Goal: Task Accomplishment & Management: Complete application form

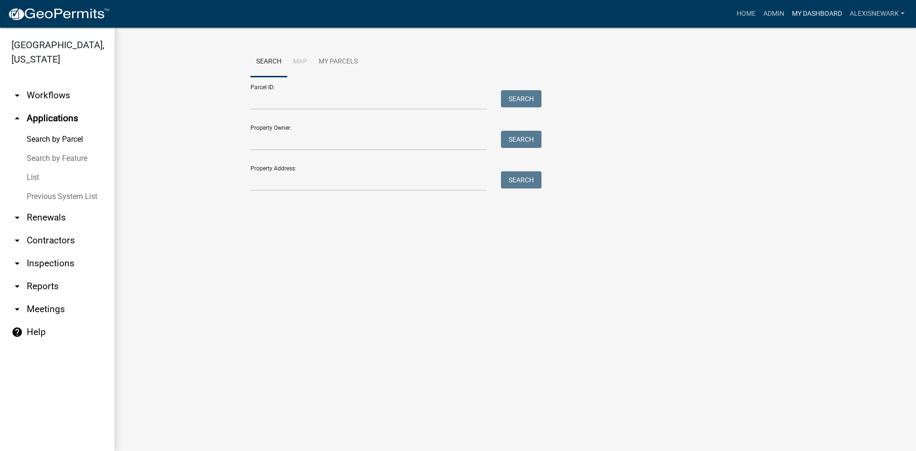
click at [809, 11] on link "My Dashboard" at bounding box center [817, 14] width 58 height 18
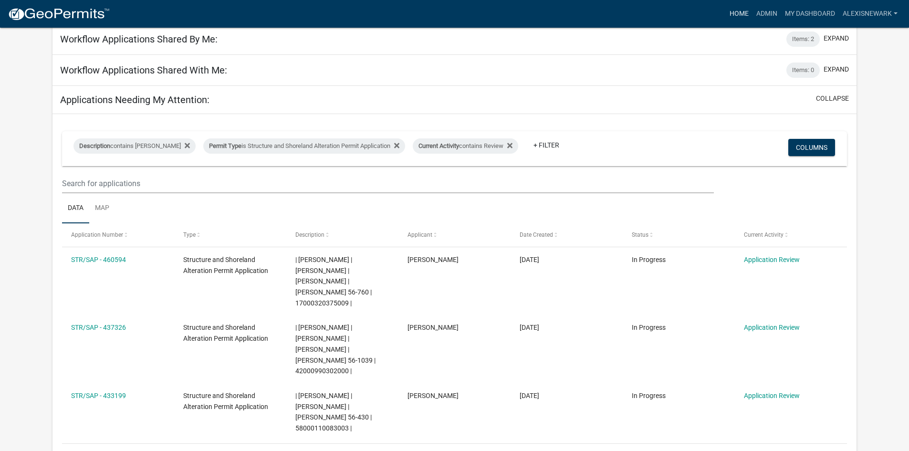
scroll to position [72, 0]
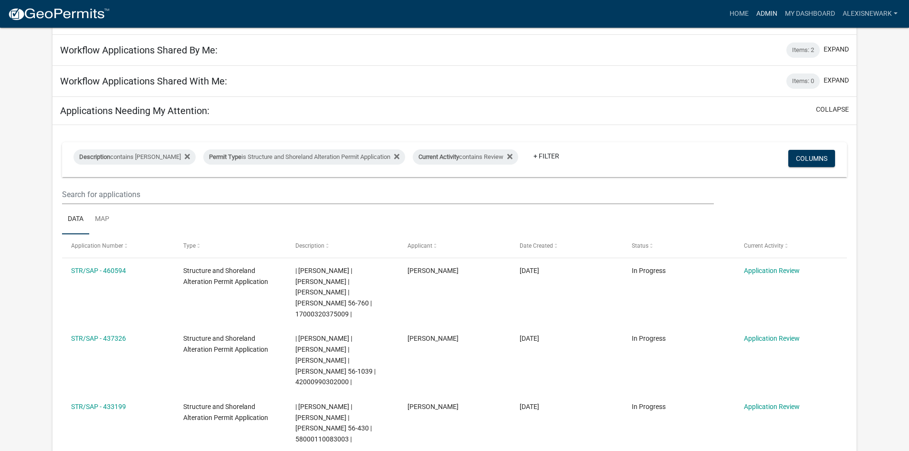
click at [768, 5] on link "Admin" at bounding box center [766, 14] width 29 height 18
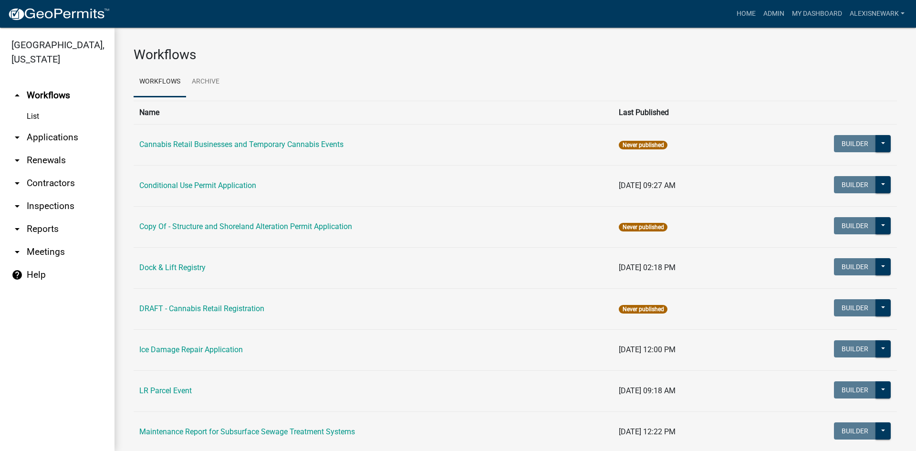
click at [78, 140] on link "arrow_drop_down Applications" at bounding box center [57, 137] width 114 height 23
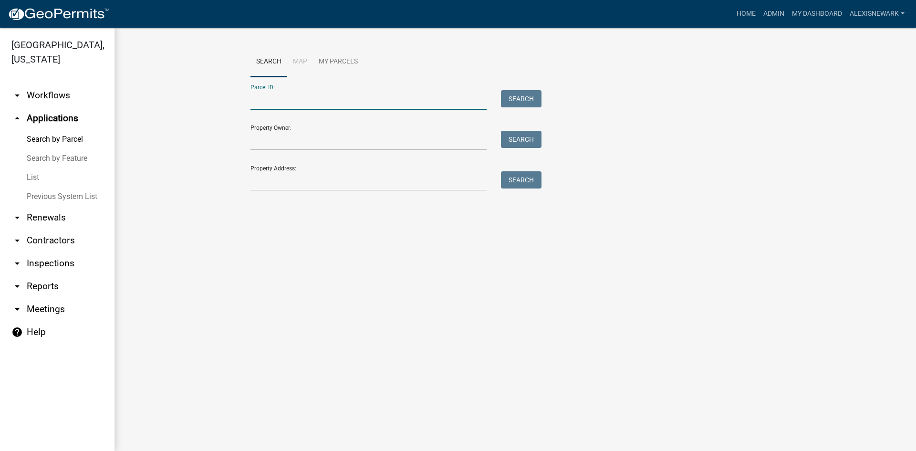
click at [296, 99] on input "Parcel ID:" at bounding box center [368, 100] width 236 height 20
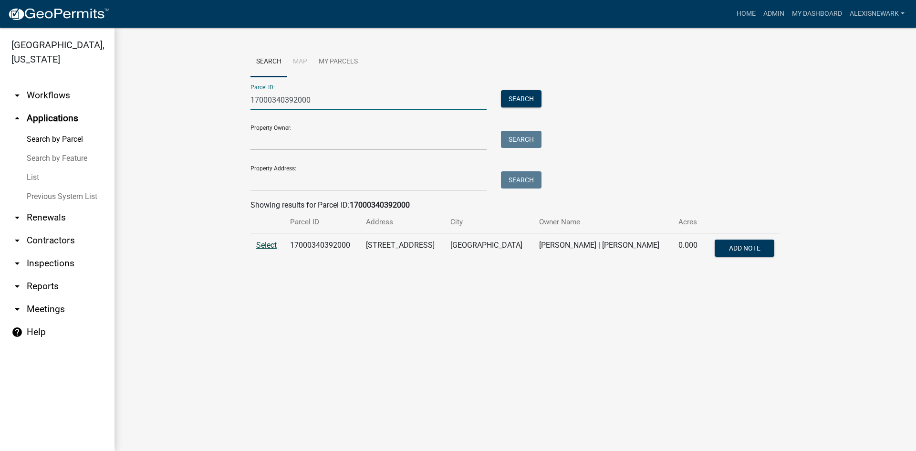
type input "17000340392000"
click at [267, 245] on span "Select" at bounding box center [266, 244] width 21 height 9
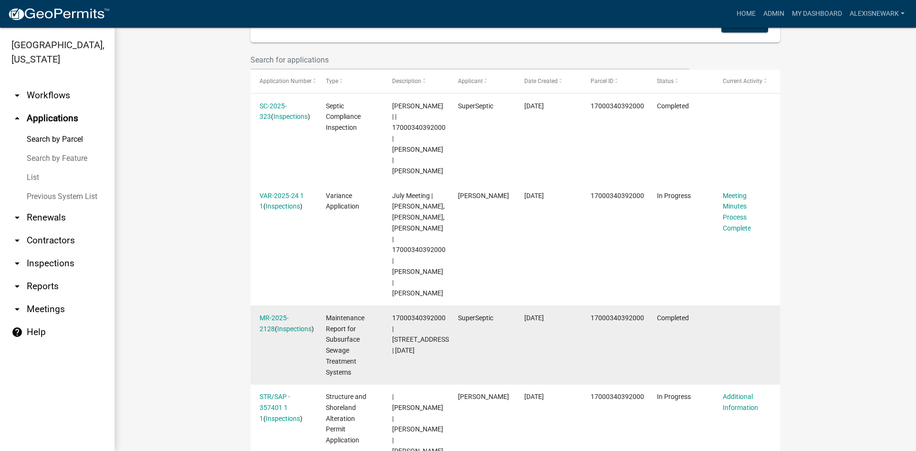
scroll to position [286, 0]
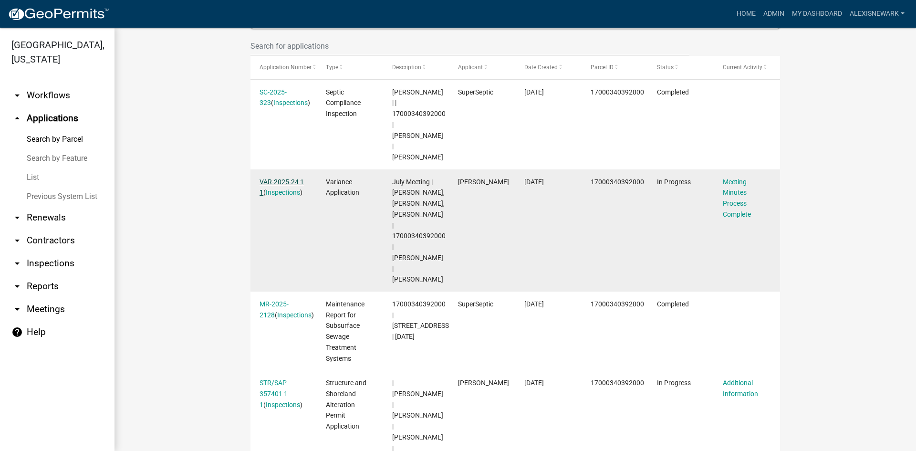
click at [284, 178] on link "VAR-2025-24 1 1" at bounding box center [282, 187] width 44 height 19
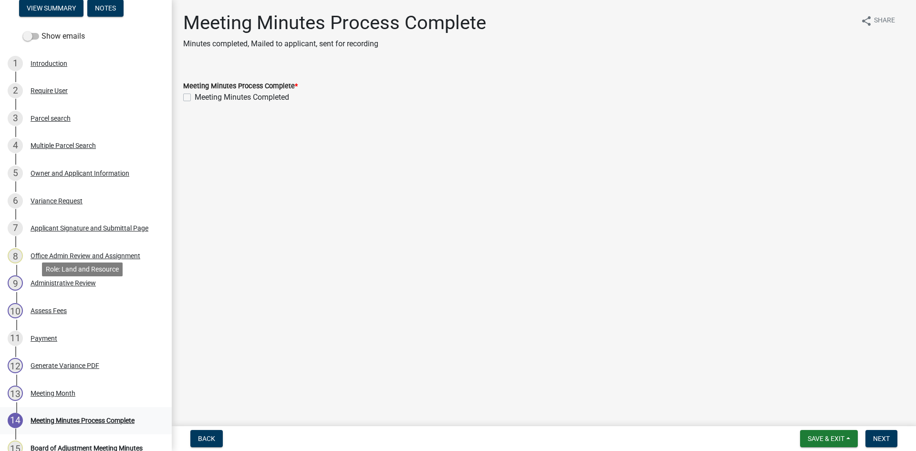
scroll to position [248, 0]
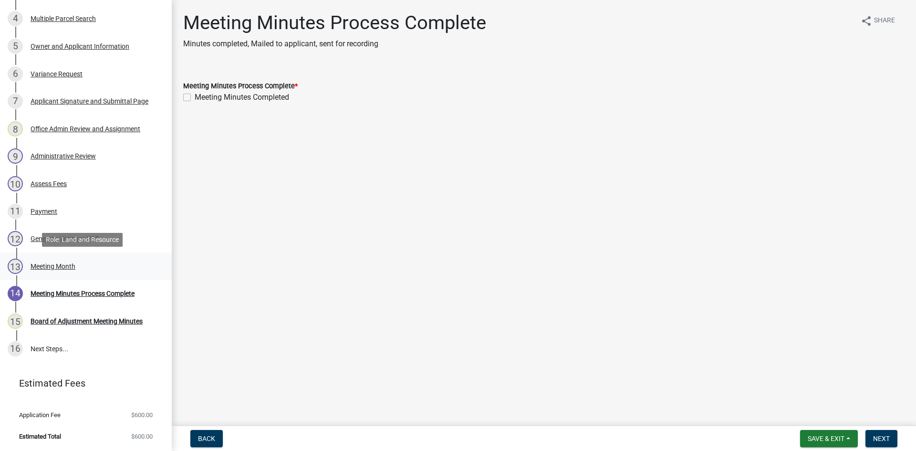
click at [60, 271] on div "13 Meeting Month" at bounding box center [82, 266] width 149 height 15
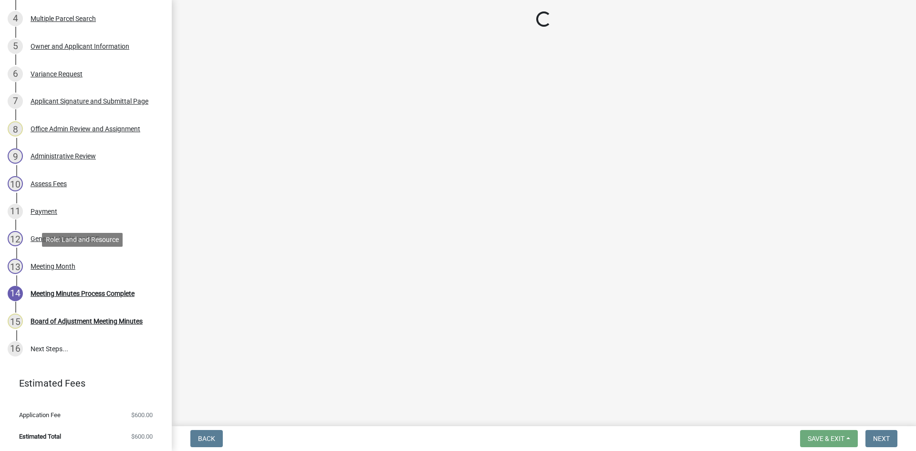
select select "0faa84f3-19f0-4b49-8651-3599a0badcc9"
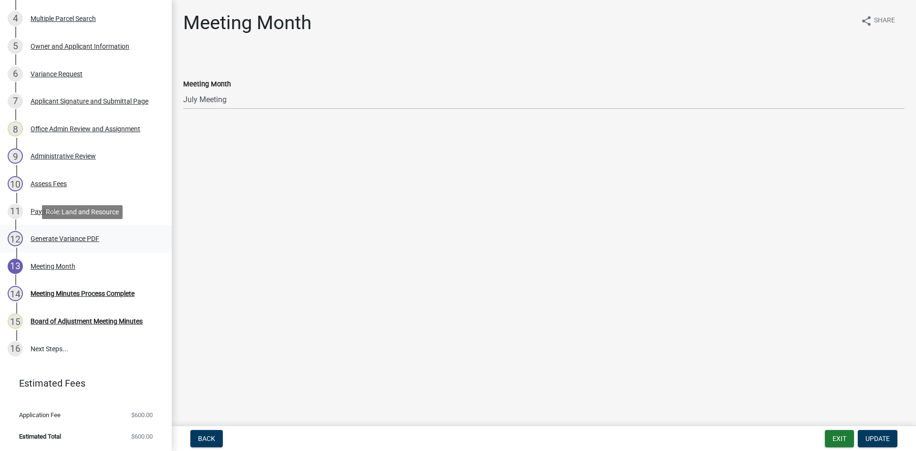
click at [46, 236] on div "Generate Variance PDF" at bounding box center [65, 238] width 69 height 7
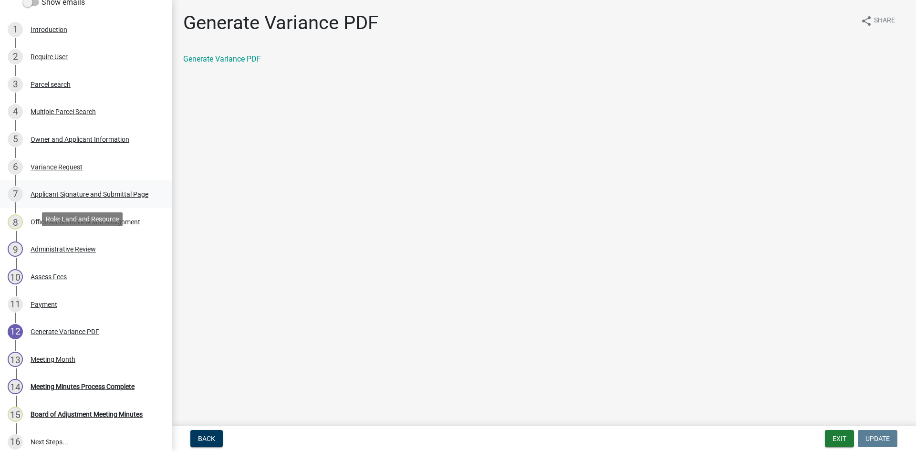
scroll to position [141, 0]
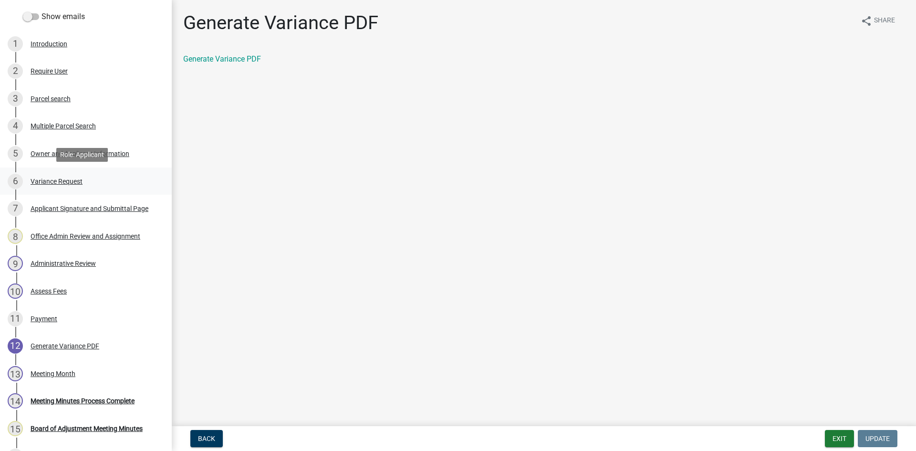
click at [73, 182] on div "Variance Request" at bounding box center [57, 181] width 52 height 7
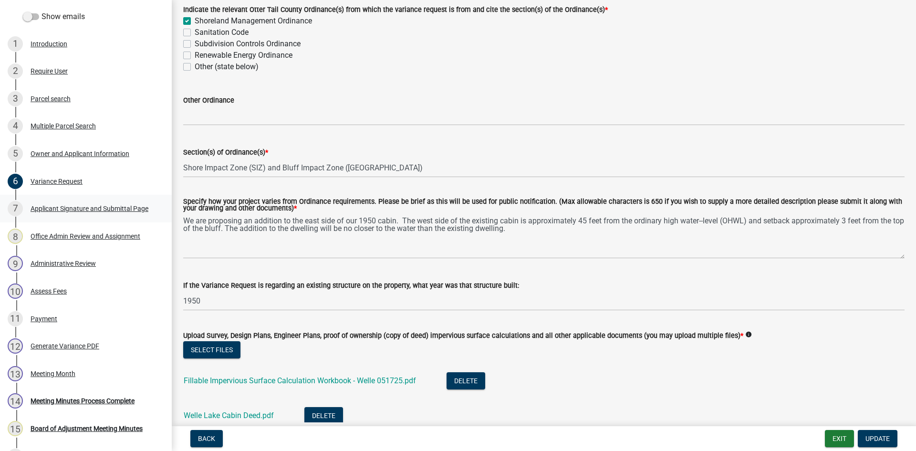
scroll to position [60, 0]
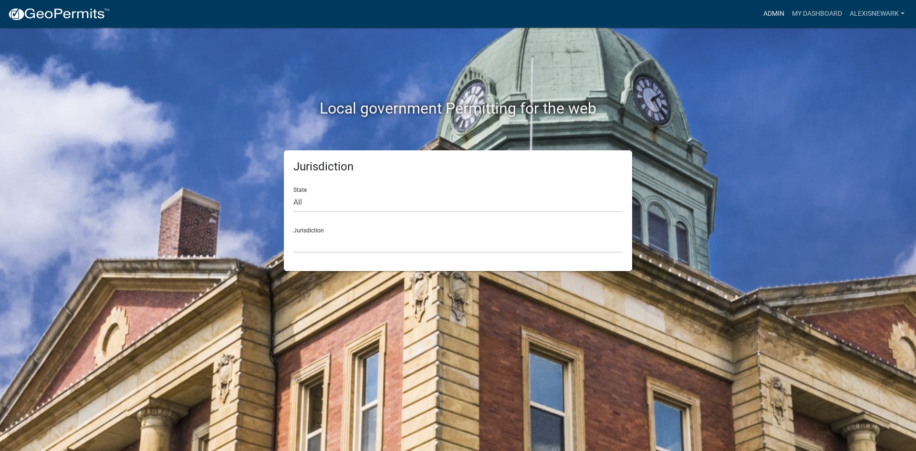
click at [778, 13] on link "Admin" at bounding box center [774, 14] width 29 height 18
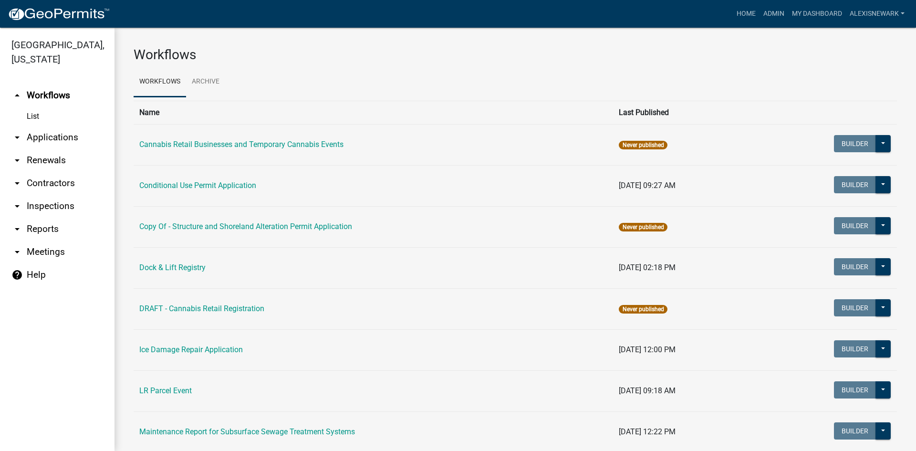
click at [41, 141] on link "arrow_drop_down Applications" at bounding box center [57, 137] width 114 height 23
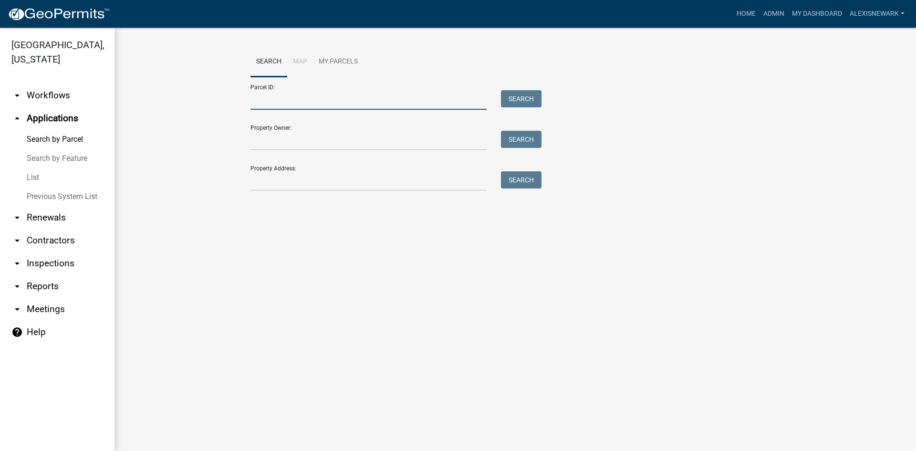
click at [344, 106] on input "Parcel ID:" at bounding box center [368, 100] width 236 height 20
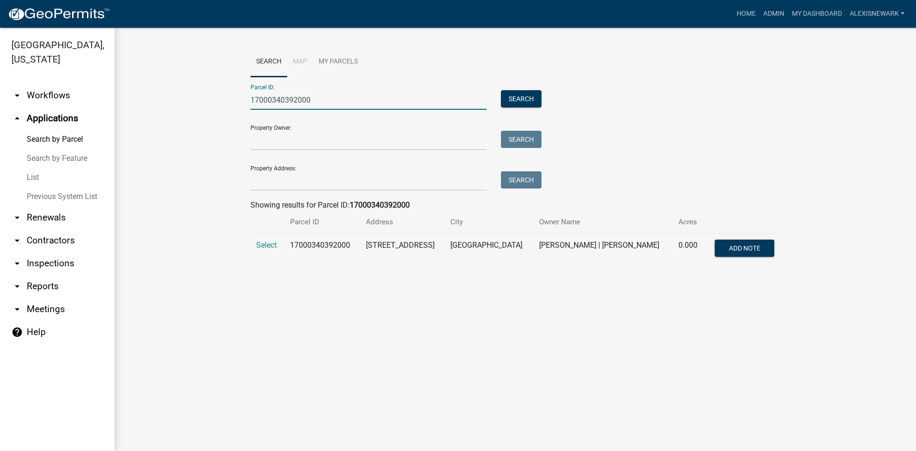
type input "17000340392000"
click at [256, 250] on td "Select" at bounding box center [267, 249] width 34 height 31
click at [261, 246] on span "Select" at bounding box center [266, 244] width 21 height 9
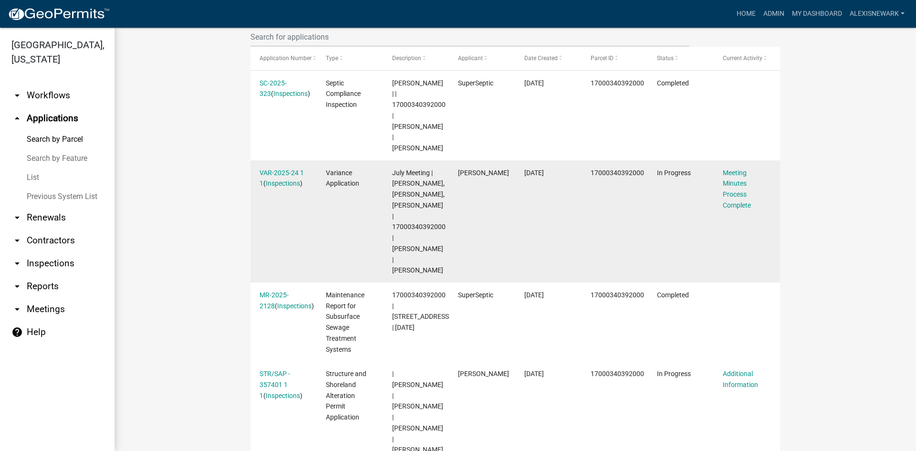
scroll to position [300, 0]
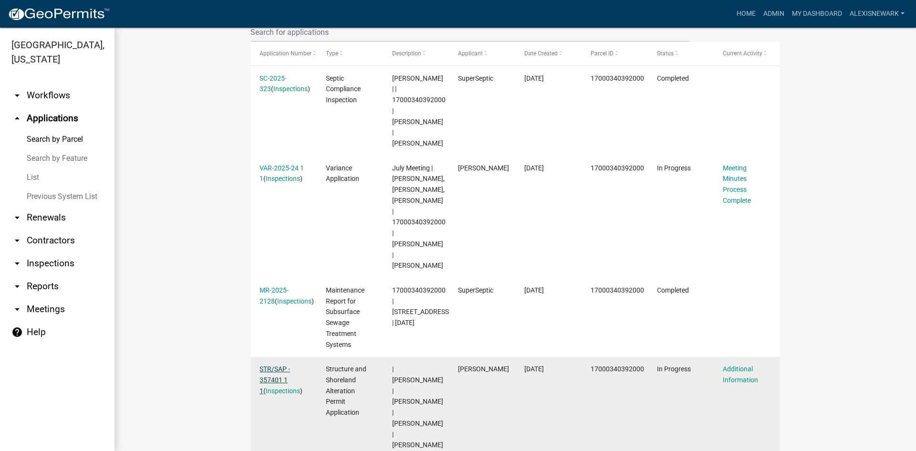
click at [276, 365] on link "STR/SAP - 357401 1 1" at bounding box center [275, 380] width 31 height 30
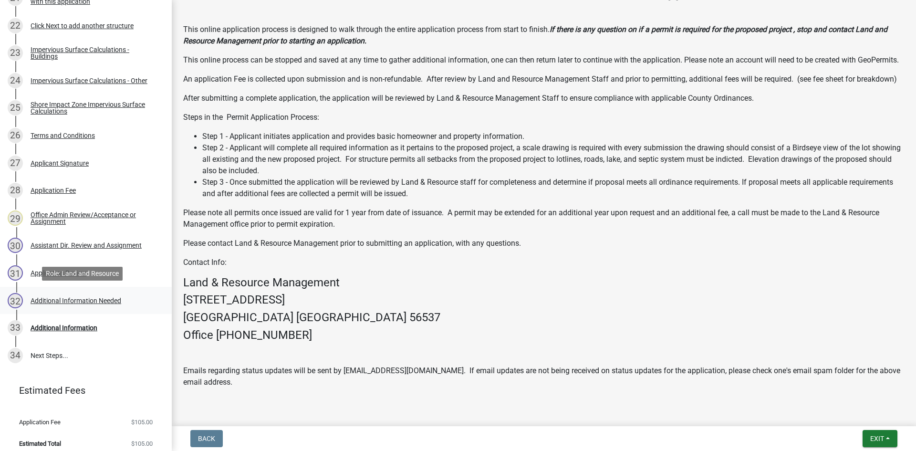
scroll to position [770, 0]
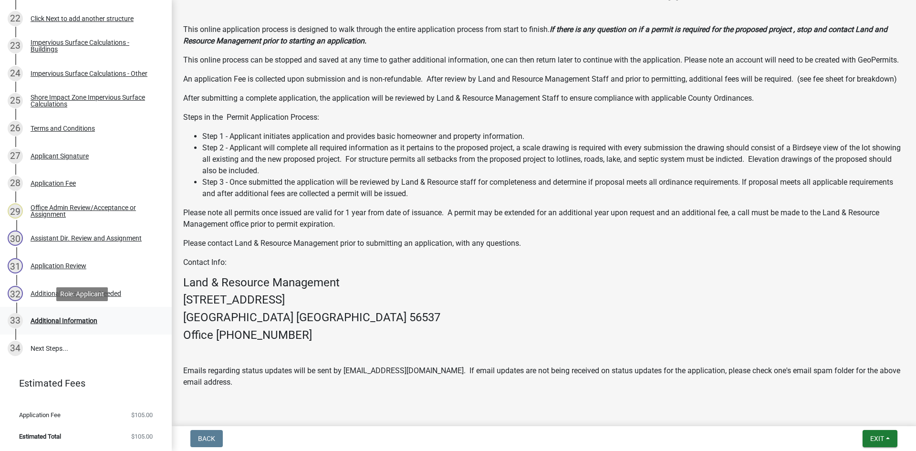
click at [105, 316] on div "33 Additional Information" at bounding box center [82, 320] width 149 height 15
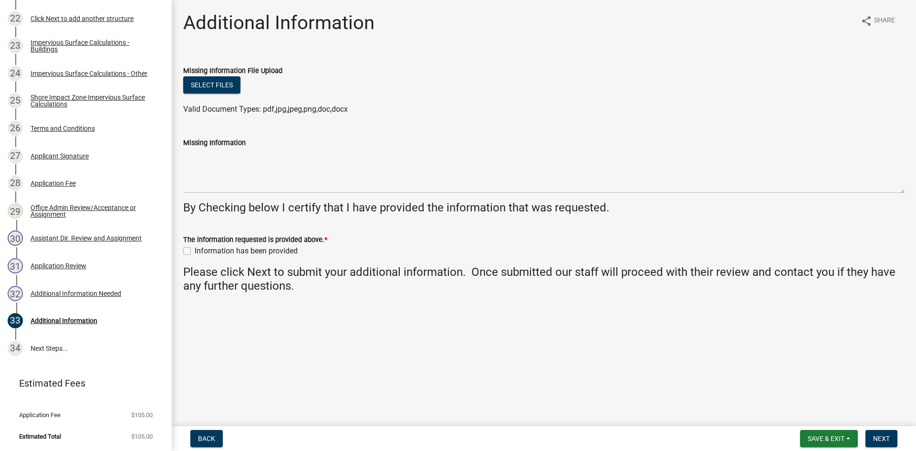
click at [237, 255] on label "Information has been provided" at bounding box center [246, 250] width 103 height 11
click at [201, 251] on input "Information has been provided" at bounding box center [198, 248] width 6 height 6
checkbox input "true"
click at [892, 421] on button "Next" at bounding box center [881, 438] width 32 height 17
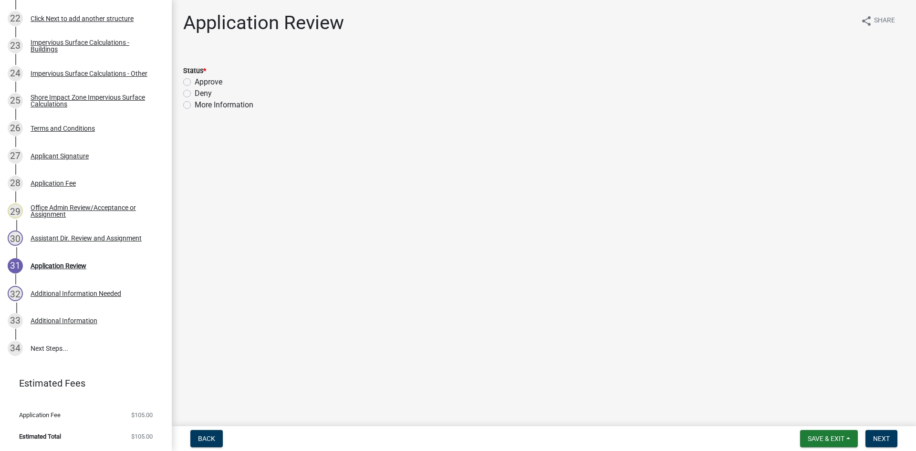
click at [195, 83] on label "Approve" at bounding box center [209, 81] width 28 height 11
click at [195, 83] on input "Approve" at bounding box center [198, 79] width 6 height 6
radio input "true"
click at [885, 421] on span "Next" at bounding box center [881, 439] width 17 height 8
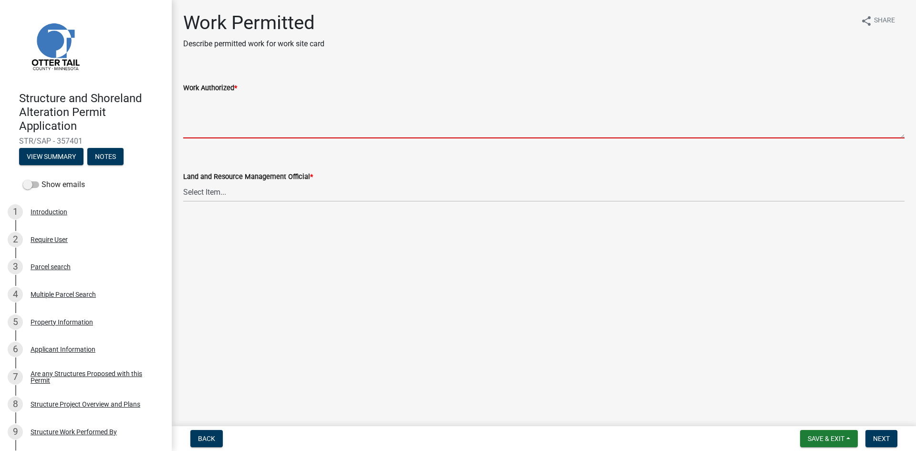
click at [213, 116] on textarea "Work Authorized *" at bounding box center [543, 116] width 721 height 45
paste textarea "Strip topsoil and level area for LxW addition to dwelling. Construct LxW additi…"
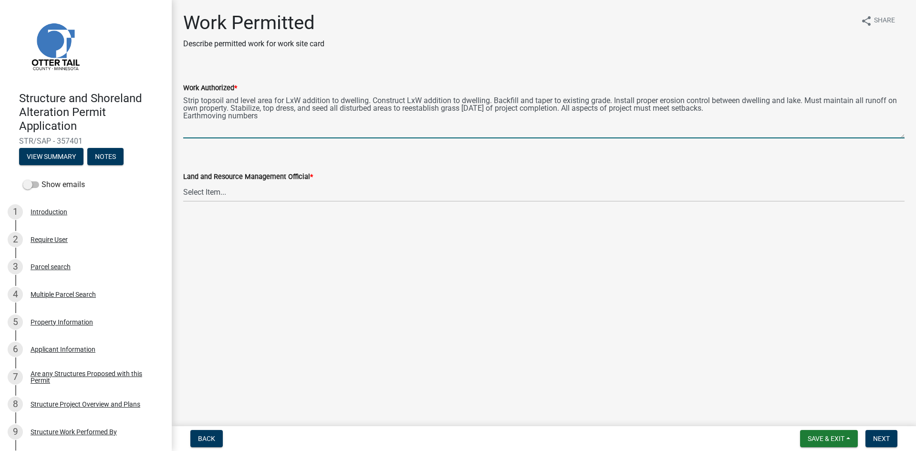
click at [288, 101] on textarea "Strip topsoil and level area for LxW addition to dwelling. Construct LxW additi…" at bounding box center [543, 116] width 721 height 45
click at [392, 103] on textarea "Strip topsoil and level area for 60 ft x 29 ft addition to dwelling. Construct …" at bounding box center [543, 116] width 721 height 45
click at [435, 104] on textarea "Strip topsoil and level area for 60 ft x 29 ft addition to dwelling. Construct …" at bounding box center [543, 116] width 721 height 45
click at [268, 113] on textarea "Strip topsoil and level area for 60 ft x 29 ft addition to dwelling. Construct …" at bounding box center [543, 116] width 721 height 45
click at [819, 108] on textarea "Strip topsoil and level area for 60 ft x 29 ft addition to dwelling. Construct …" at bounding box center [543, 116] width 721 height 45
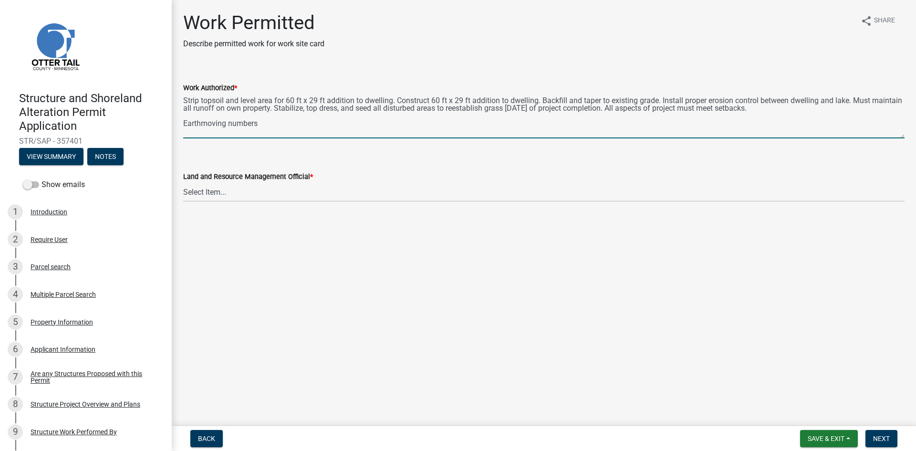
click at [366, 132] on textarea "Strip topsoil and level area for 60 ft x 29 ft addition to dwelling. Construct …" at bounding box center [543, 116] width 721 height 45
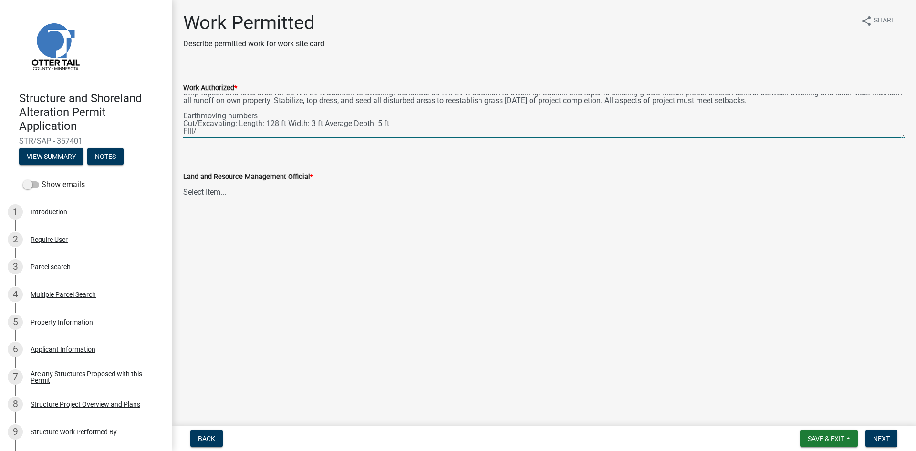
scroll to position [8, 0]
click at [246, 134] on textarea "Strip topsoil and level area for 60 ft x 29 ft addition to dwelling. Construct …" at bounding box center [543, 116] width 721 height 45
click at [365, 126] on textarea "Strip topsoil and level area for 60 ft x 29 ft addition to dwelling. Construct …" at bounding box center [543, 116] width 721 height 45
click at [375, 133] on textarea "Strip topsoil and level area for 60 ft x 29 ft addition to dwelling. Construct …" at bounding box center [543, 116] width 721 height 45
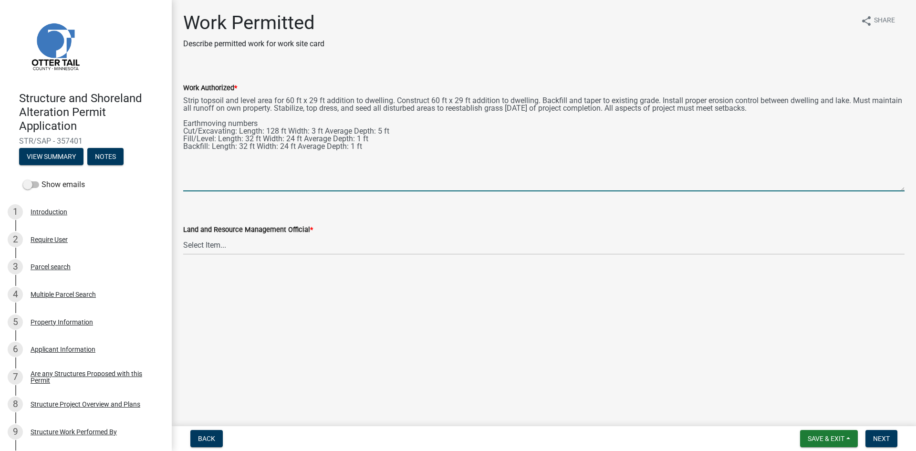
drag, startPoint x: 903, startPoint y: 137, endPoint x: 881, endPoint y: 188, distance: 55.6
click at [897, 191] on textarea "Strip topsoil and level area for 60 ft x 29 ft addition to dwelling. Construct …" at bounding box center [543, 143] width 721 height 98
click at [391, 97] on textarea "Strip topsoil and level area for 60 ft x 29 ft addition to dwelling. Construct …" at bounding box center [543, 144] width 721 height 101
click at [658, 101] on textarea "Strip topsoil and level area for 60 ft x 29 ft addition to dwelling and a 60 ft…" at bounding box center [543, 144] width 721 height 101
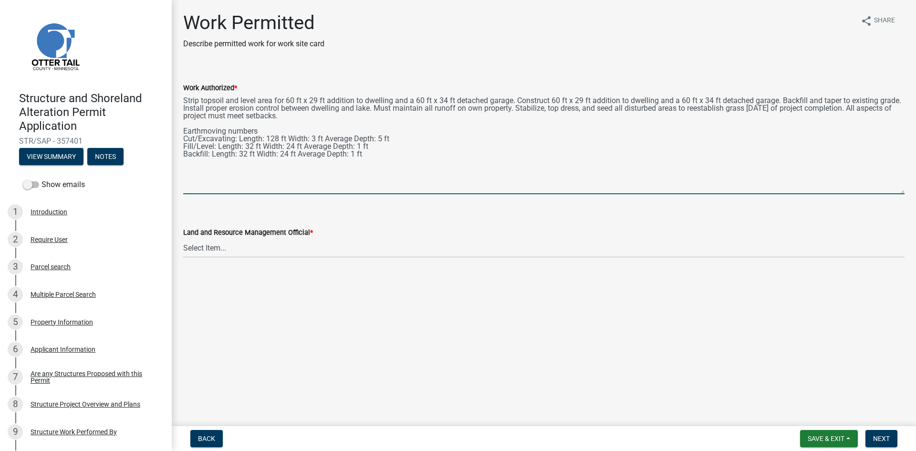
click at [234, 139] on textarea "Strip topsoil and level area for 60 ft x 29 ft addition to dwelling and a 60 ft…" at bounding box center [543, 144] width 721 height 101
click at [240, 149] on textarea "Strip topsoil and level area for 60 ft x 29 ft addition to dwelling and a 60 ft…" at bounding box center [543, 144] width 721 height 101
click at [212, 145] on textarea "Strip topsoil and level area for 60 ft x 29 ft addition to dwelling and a 60 ft…" at bounding box center [543, 144] width 721 height 101
click at [214, 146] on textarea "Strip topsoil and level area for 60 ft x 29 ft addition to dwelling and a 60 ft…" at bounding box center [543, 144] width 721 height 101
drag, startPoint x: 304, startPoint y: 156, endPoint x: 238, endPoint y: 154, distance: 66.3
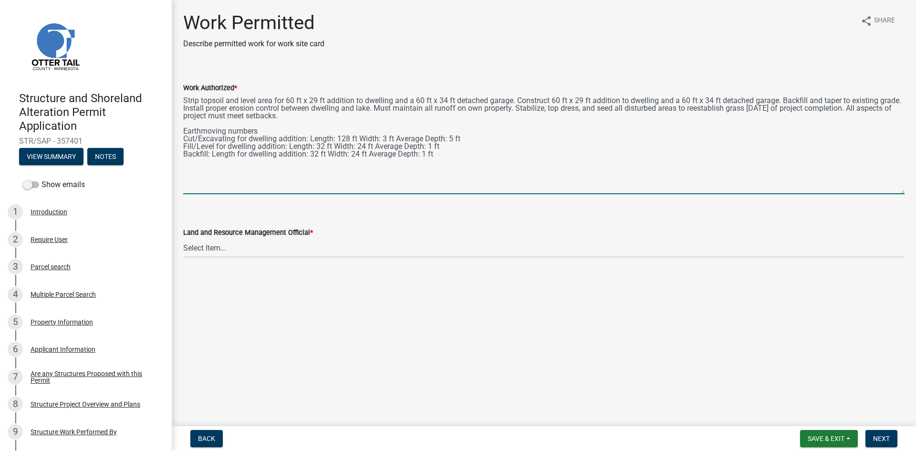
click at [237, 155] on textarea "Strip topsoil and level area for 60 ft x 29 ft addition to dwelling and a 60 ft…" at bounding box center [543, 144] width 721 height 101
click at [208, 156] on textarea "Strip topsoil and level area for 60 ft x 29 ft addition to dwelling and a 60 ft…" at bounding box center [543, 144] width 721 height 101
type textarea "Strip topsoil and level area for 60 ft x 29 ft addition to dwelling and a 60 ft…"
click at [374, 260] on wm-data-entity-input "Land and Resource Management Official * Select Item... Alexis Newark Amy Busko …" at bounding box center [543, 234] width 721 height 64
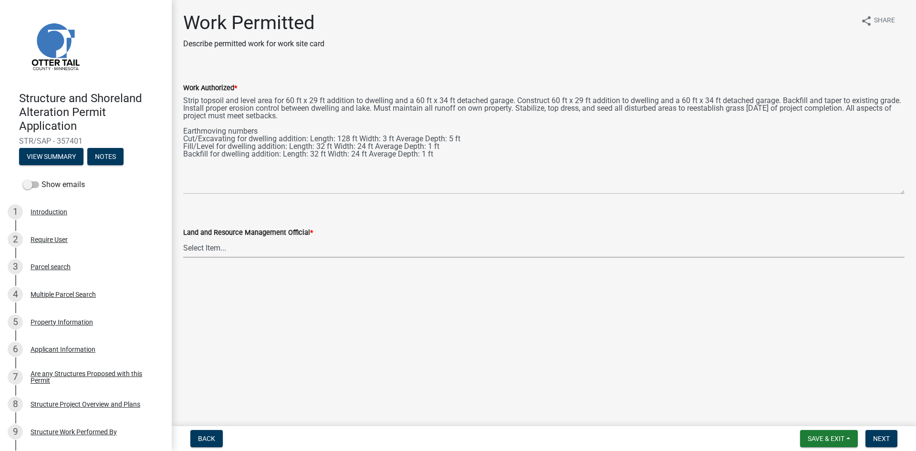
drag, startPoint x: 323, startPoint y: 240, endPoint x: 327, endPoint y: 244, distance: 5.7
click at [323, 240] on select "Select Item... Alexis Newark Amy Busko Andrea Perales Brittany Tollefson Christ…" at bounding box center [543, 248] width 721 height 20
click at [183, 238] on select "Select Item... Alexis Newark Amy Busko Andrea Perales Brittany Tollefson Christ…" at bounding box center [543, 248] width 721 height 20
select select "f6a741f6-6d10-4601-9562-2e8ce244b7e0"
click at [234, 194] on wm-data-entity-input "Work Authorized * Strip topsoil and level area for 60 ft x 29 ft addition to dw…" at bounding box center [543, 135] width 721 height 133
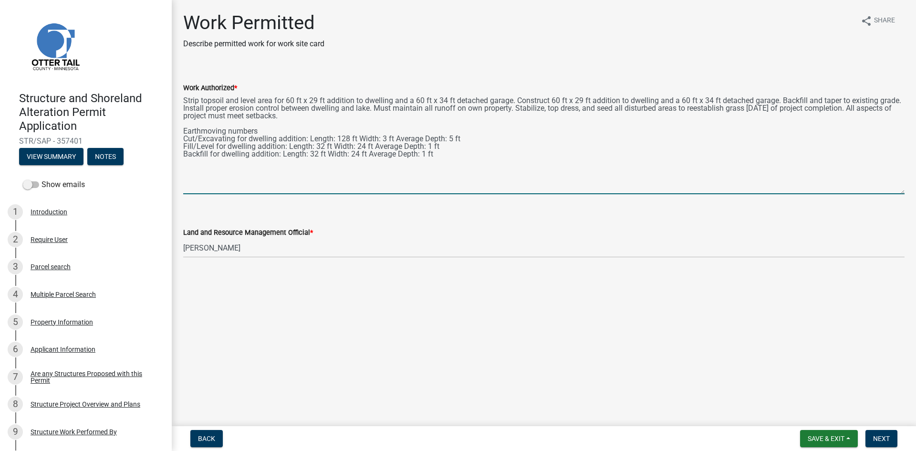
click at [222, 174] on textarea "Strip topsoil and level area for 60 ft x 29 ft addition to dwelling and a 60 ft…" at bounding box center [543, 144] width 721 height 101
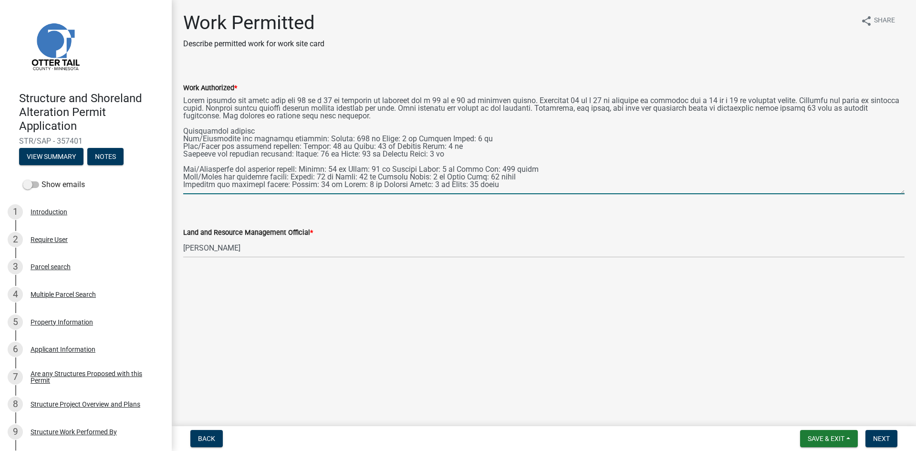
click at [443, 153] on textarea "Work Authorized *" at bounding box center [543, 144] width 721 height 101
click at [502, 153] on textarea "Work Authorized *" at bounding box center [543, 144] width 721 height 101
click at [503, 185] on textarea "Work Authorized *" at bounding box center [543, 144] width 721 height 101
drag, startPoint x: 254, startPoint y: 191, endPoint x: 178, endPoint y: 83, distance: 131.2
click at [178, 83] on div "Work Authorized *" at bounding box center [544, 131] width 736 height 125
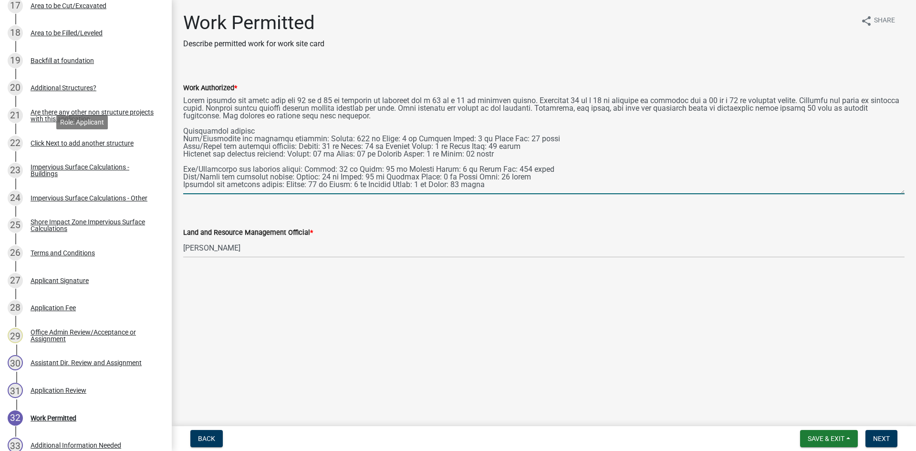
scroll to position [668, 0]
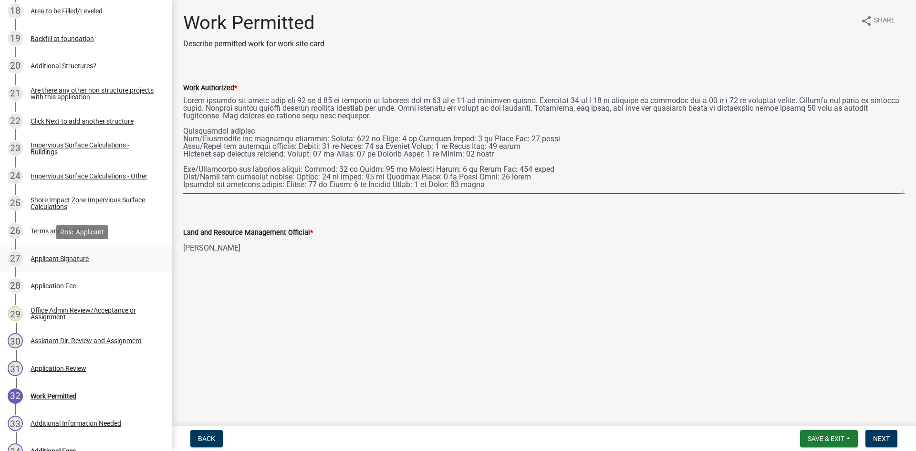
type textarea "Strip topsoil and level area for 60 ft x 29 ft addition to dwelling and a 60 ft…"
click at [88, 264] on div "27 Applicant Signature" at bounding box center [82, 258] width 149 height 15
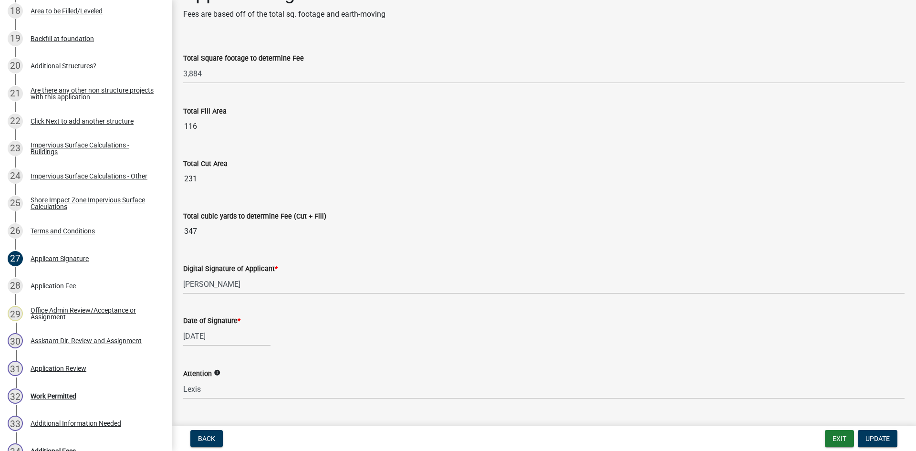
scroll to position [36, 0]
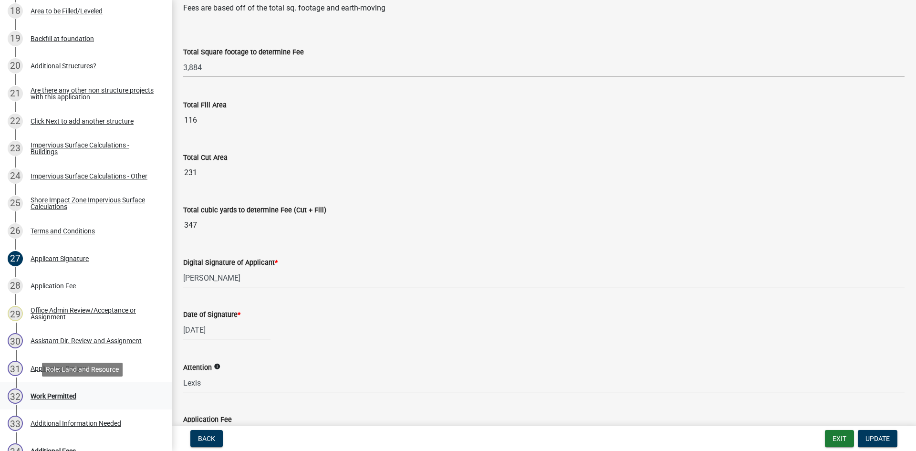
click at [137, 382] on link "32 Work Permitted" at bounding box center [86, 396] width 172 height 28
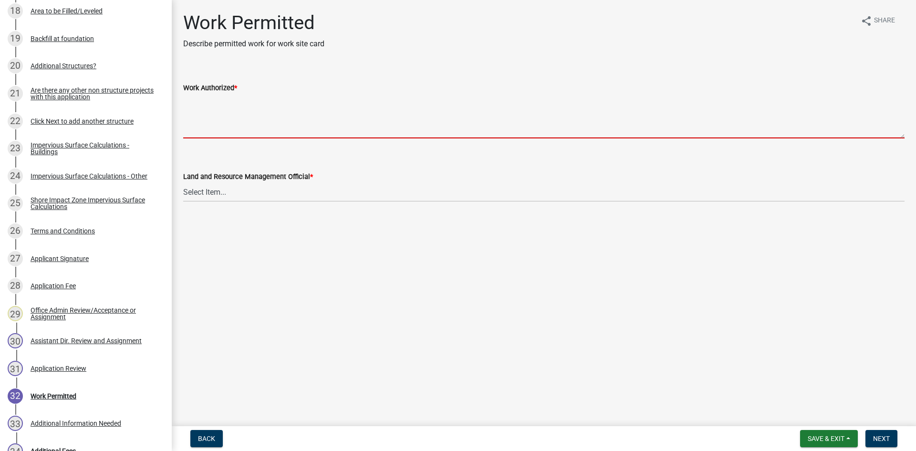
click at [281, 124] on textarea "Work Authorized *" at bounding box center [543, 116] width 721 height 45
paste textarea "Strip topsoil and level area for 60 ft x 29 ft addition to dwelling and a 60 ft…"
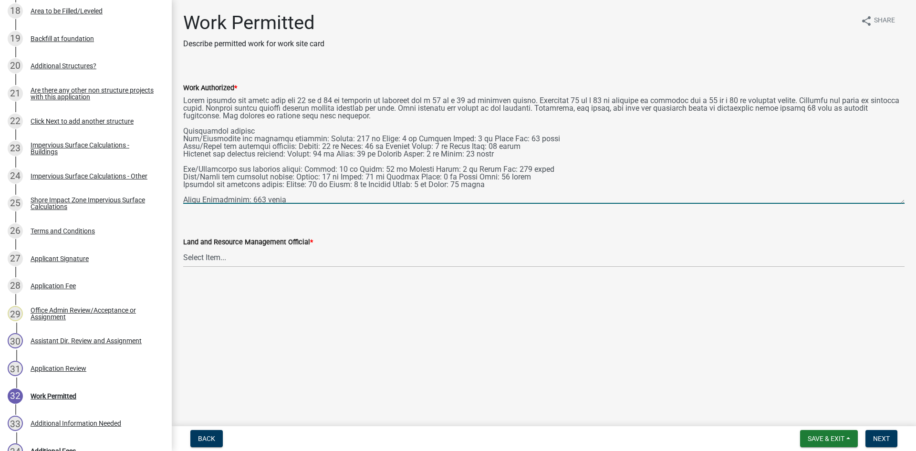
drag, startPoint x: 904, startPoint y: 135, endPoint x: 902, endPoint y: 201, distance: 65.4
click at [897, 201] on textarea "Work Authorized *" at bounding box center [543, 149] width 721 height 110
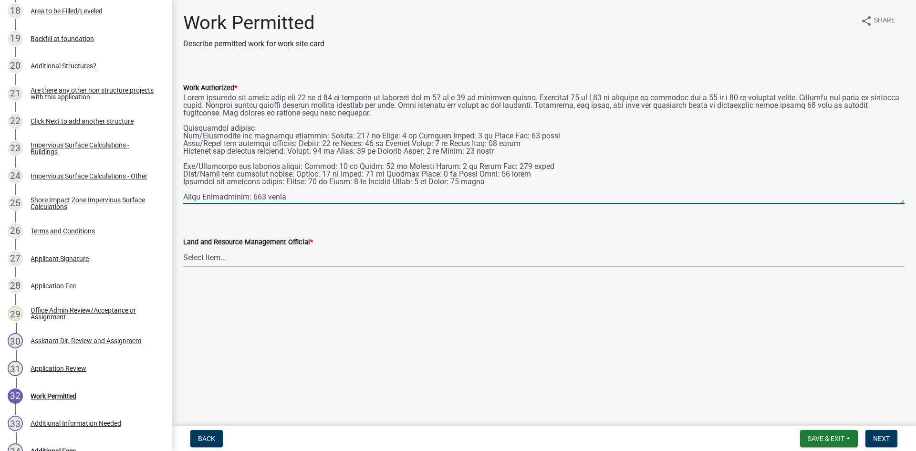
scroll to position [3, 0]
type textarea "Strip topsoil and level area for 60 ft x 29 ft addition to dwelling and a 60 ft…"
click at [315, 260] on select "Select Item... Alexis Newark Amy Busko Andrea Perales Brittany Tollefson Christ…" at bounding box center [543, 258] width 721 height 20
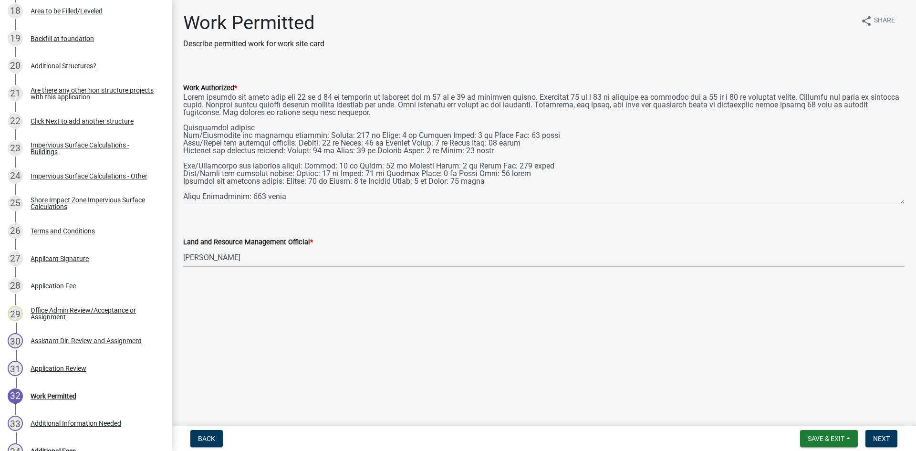
click at [183, 248] on select "Select Item... Alexis Newark Amy Busko Andrea Perales Brittany Tollefson Christ…" at bounding box center [543, 258] width 721 height 20
select select "f6a741f6-6d10-4601-9562-2e8ce244b7e0"
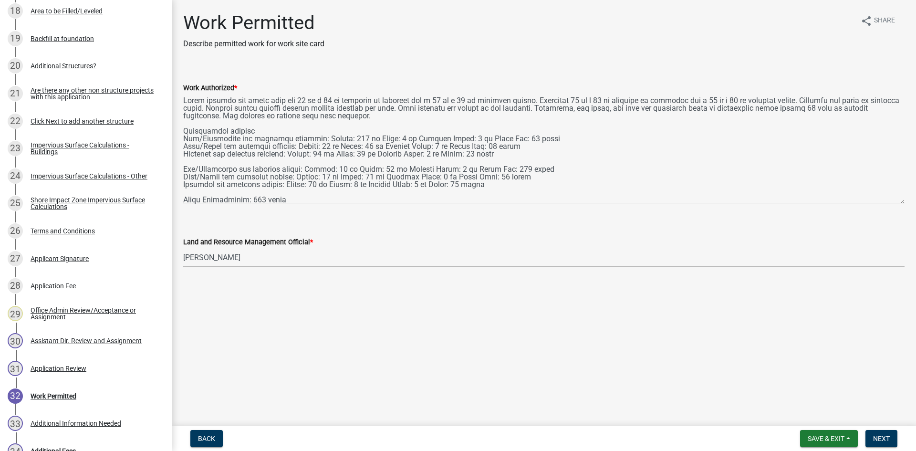
click at [181, 97] on div "Work Authorized *" at bounding box center [544, 136] width 736 height 135
click at [182, 103] on div "Work Authorized *" at bounding box center [544, 136] width 736 height 135
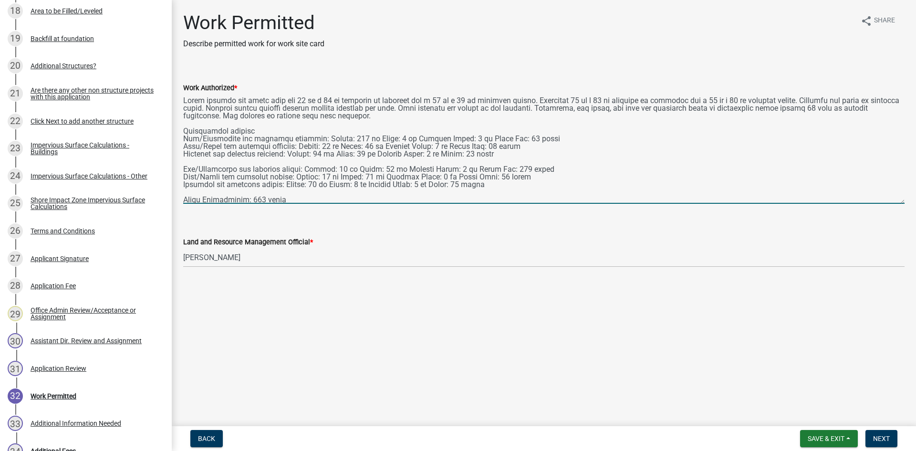
click at [184, 99] on textarea "Work Authorized *" at bounding box center [543, 149] width 721 height 110
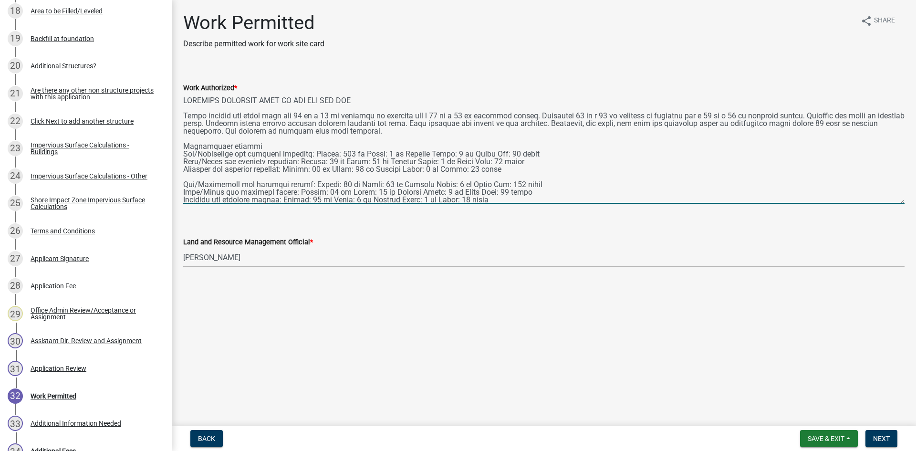
click at [368, 96] on textarea "Work Authorized *" at bounding box center [543, 149] width 721 height 110
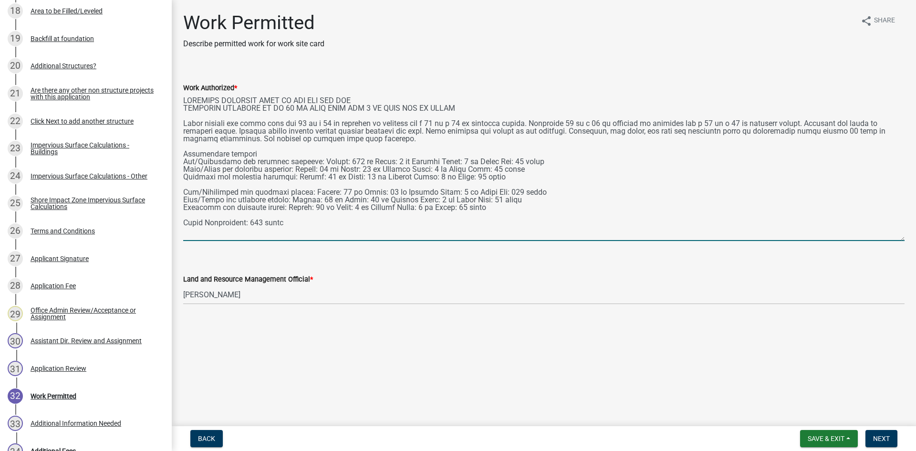
drag, startPoint x: 900, startPoint y: 202, endPoint x: 902, endPoint y: 239, distance: 37.3
click at [897, 239] on textarea "Work Authorized *" at bounding box center [543, 167] width 721 height 147
type textarea "VARIANCE APPROVES WORK IN THE SIZ AND BIZ DWELLING ADDITION TO BE 45 FT FROM OH…"
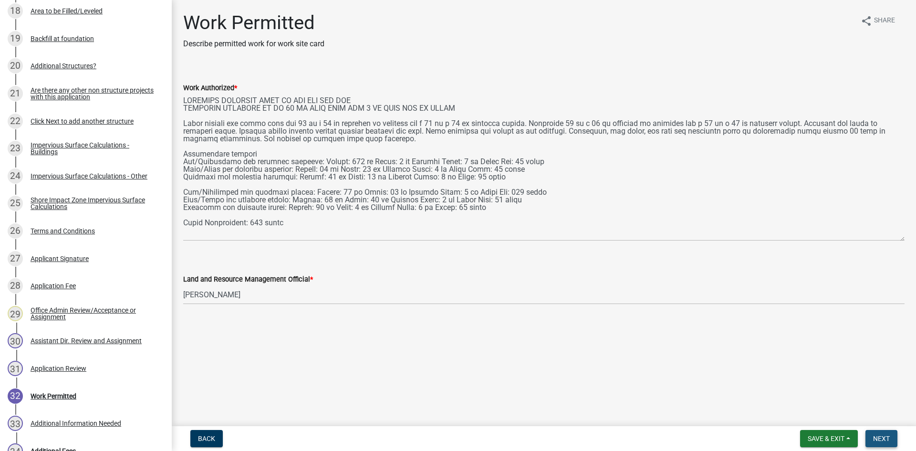
click at [882, 421] on span "Next" at bounding box center [881, 439] width 17 height 8
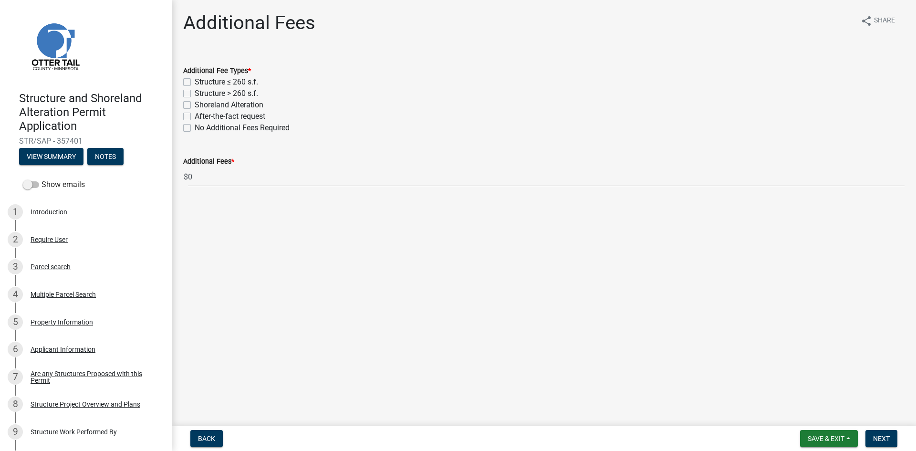
click at [195, 92] on label "Structure > 260 s.f." at bounding box center [226, 93] width 63 height 11
click at [195, 92] on input "Structure > 260 s.f." at bounding box center [198, 91] width 6 height 6
checkbox input "true"
checkbox input "false"
checkbox input "true"
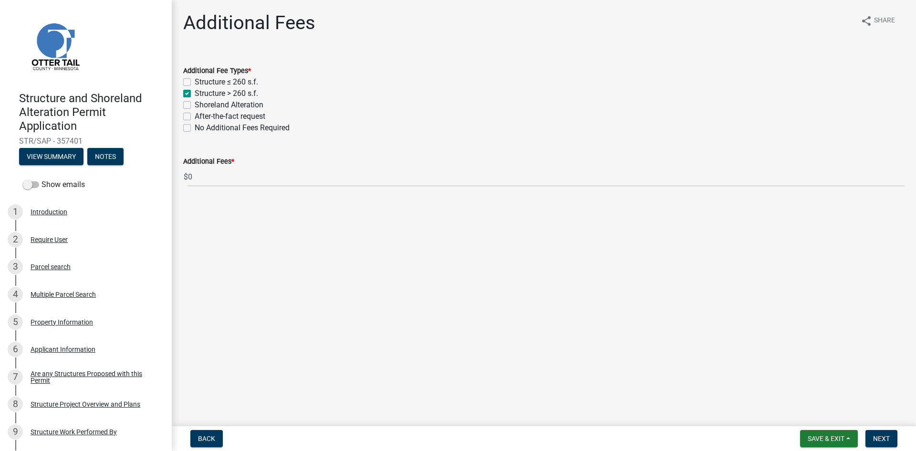
checkbox input "false"
click at [195, 101] on label "Shoreland Alteration" at bounding box center [229, 104] width 69 height 11
click at [195, 101] on input "Shoreland Alteration" at bounding box center [198, 102] width 6 height 6
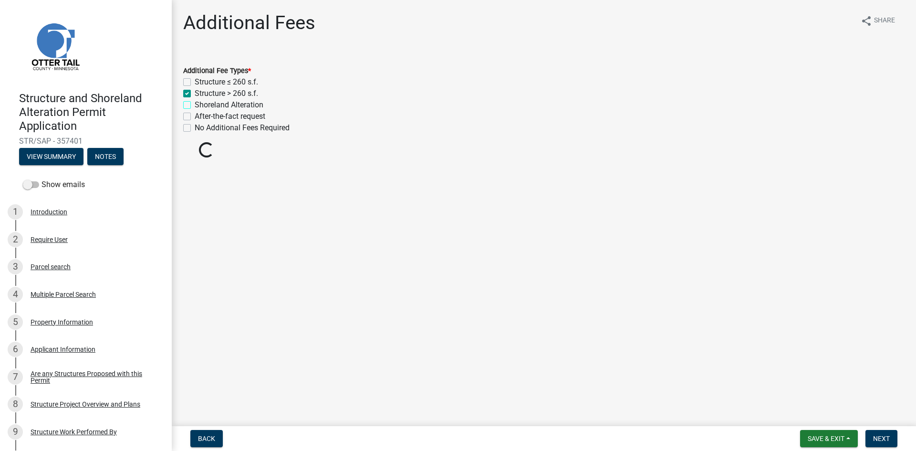
checkbox input "true"
checkbox input "false"
checkbox input "true"
checkbox input "false"
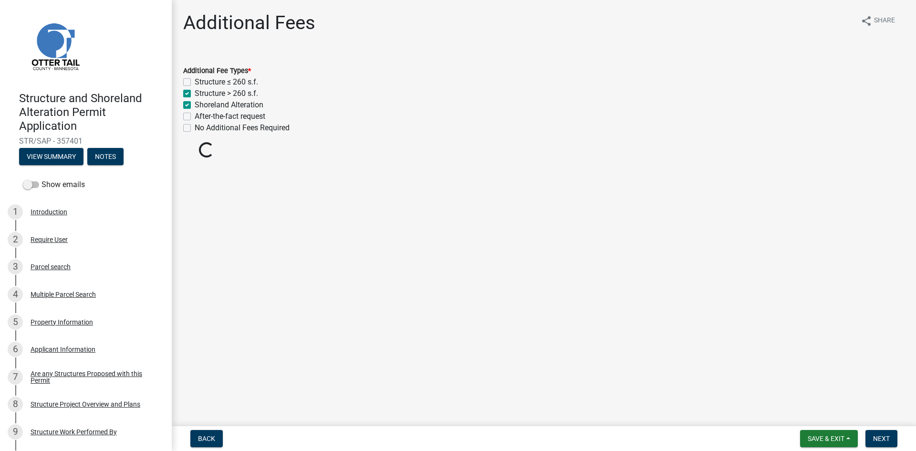
checkbox input "false"
click at [878, 421] on span "Next" at bounding box center [881, 439] width 17 height 8
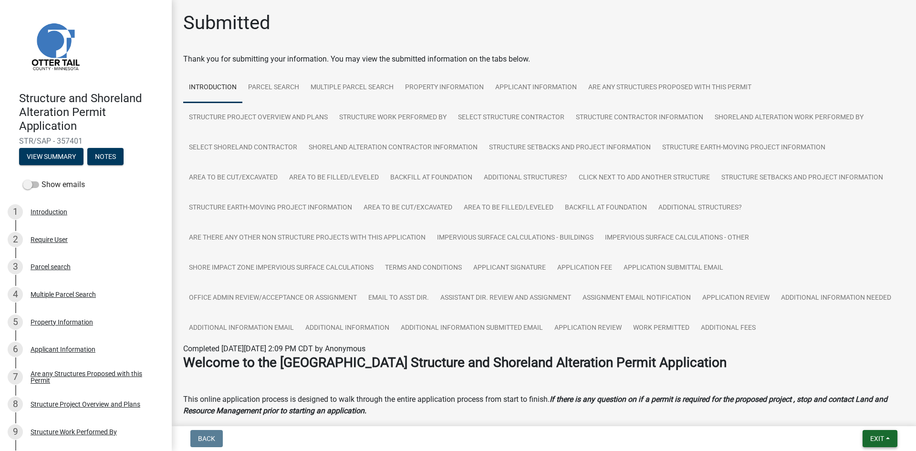
click at [892, 421] on button "Exit" at bounding box center [880, 438] width 35 height 17
click at [874, 411] on button "Save & Exit" at bounding box center [859, 413] width 76 height 23
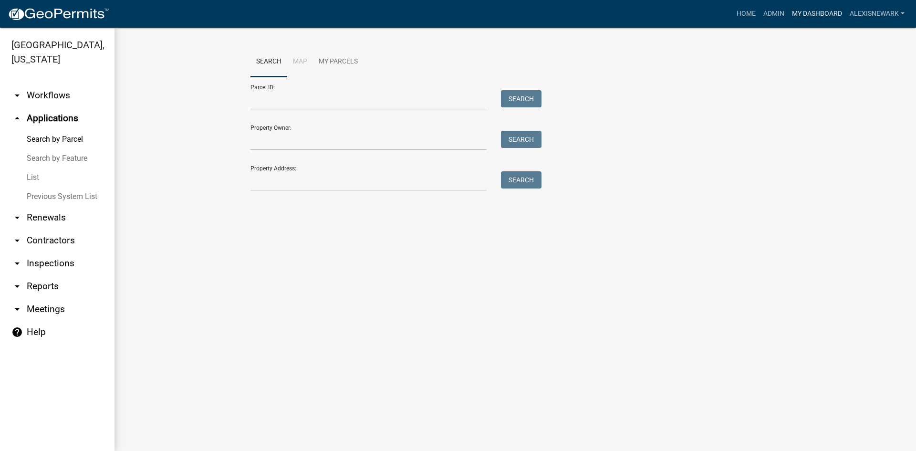
click at [822, 14] on link "My Dashboard" at bounding box center [817, 14] width 58 height 18
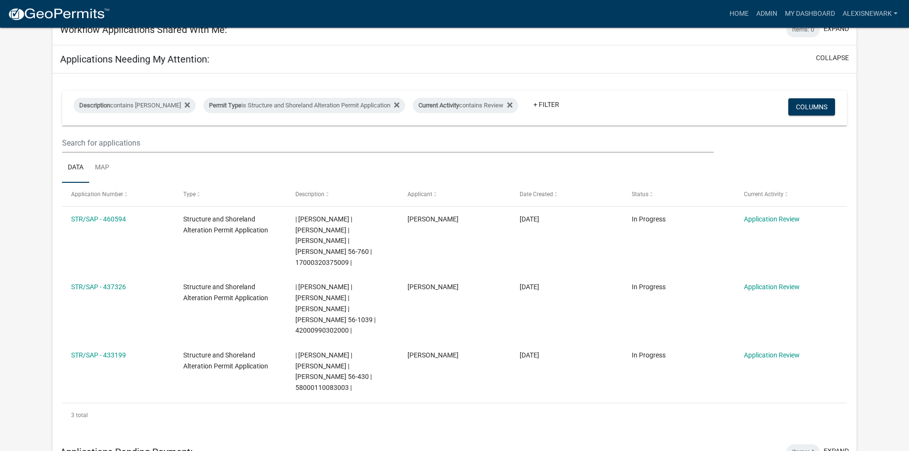
scroll to position [119, 0]
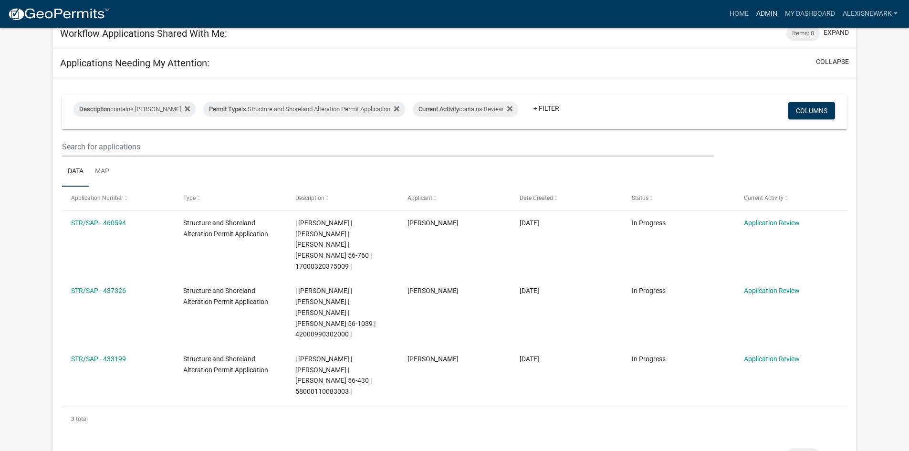
click at [761, 15] on link "Admin" at bounding box center [766, 14] width 29 height 18
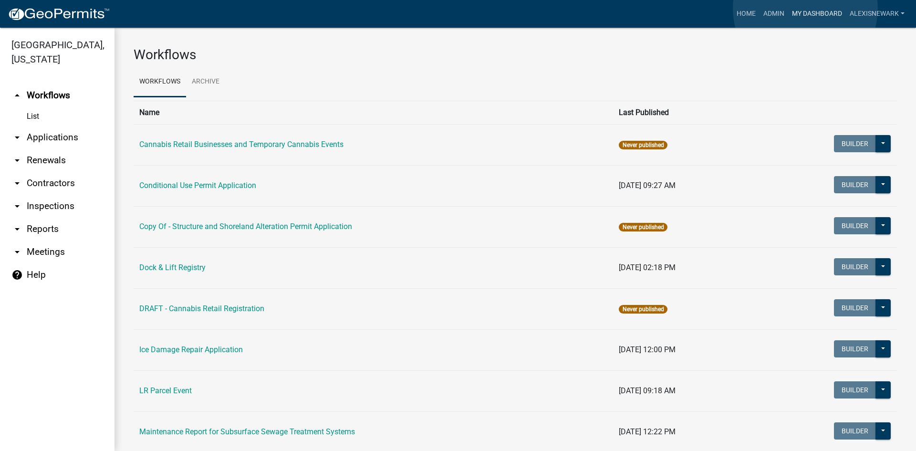
click at [805, 9] on link "My Dashboard" at bounding box center [817, 14] width 58 height 18
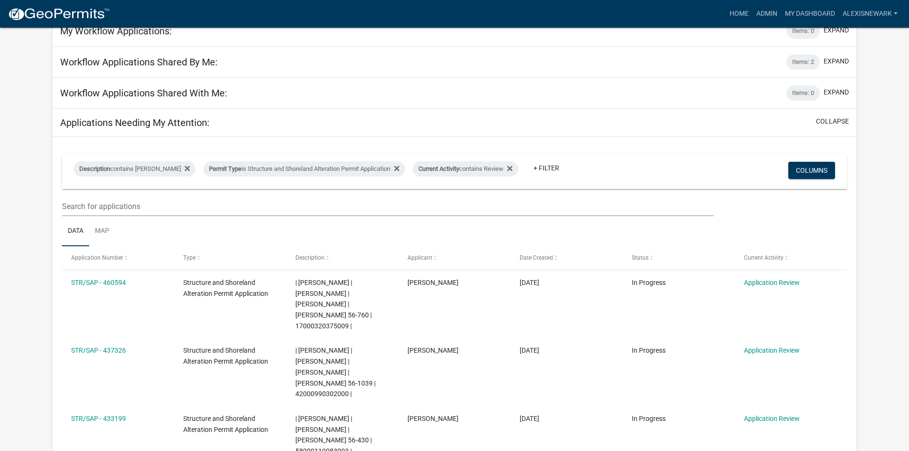
scroll to position [203, 0]
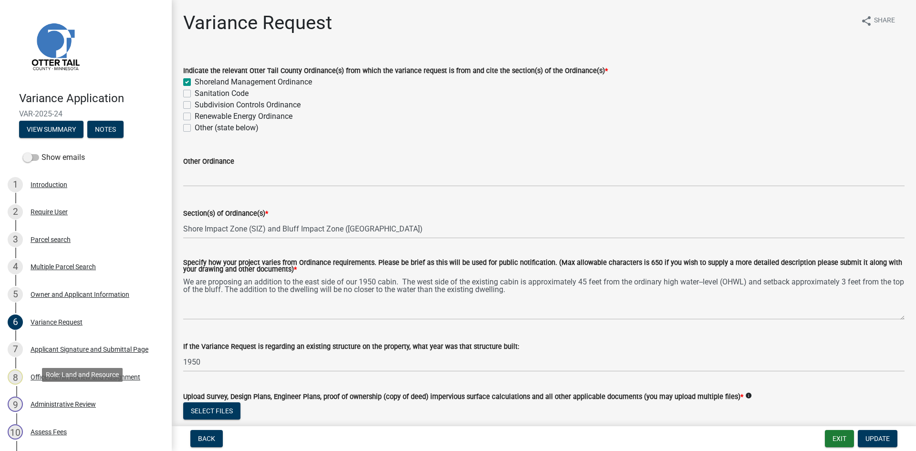
scroll to position [60, 0]
